Goal: Task Accomplishment & Management: Manage account settings

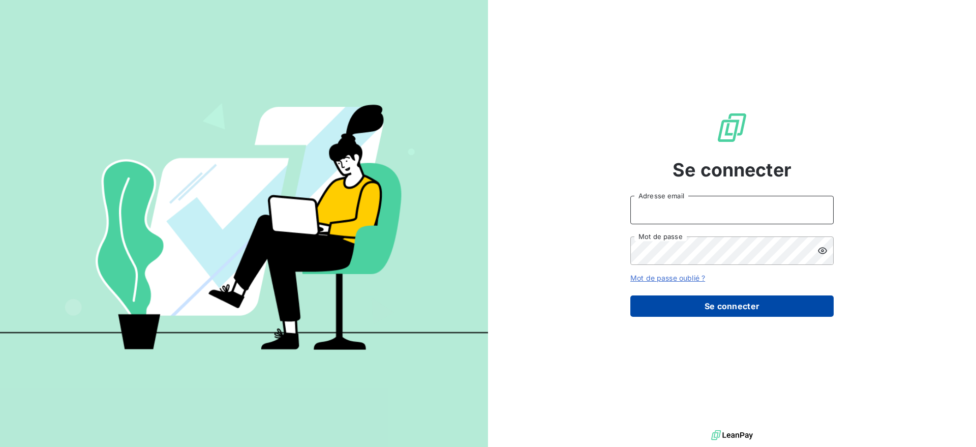
type input "[EMAIL_ADDRESS][DOMAIN_NAME]"
click at [746, 310] on button "Se connecter" at bounding box center [732, 305] width 203 height 21
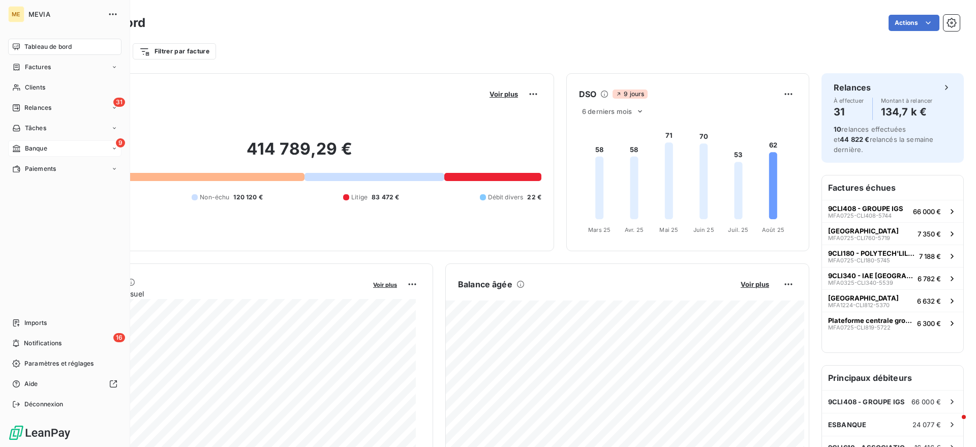
click at [40, 146] on span "Banque" at bounding box center [36, 148] width 22 height 9
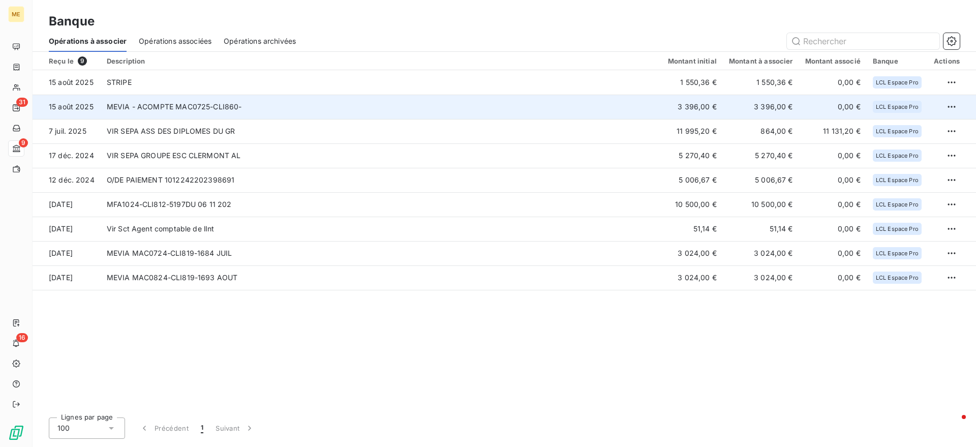
click at [171, 107] on td "MEVIA - ACOMPTE MAC0725-CLI860-" at bounding box center [381, 107] width 561 height 24
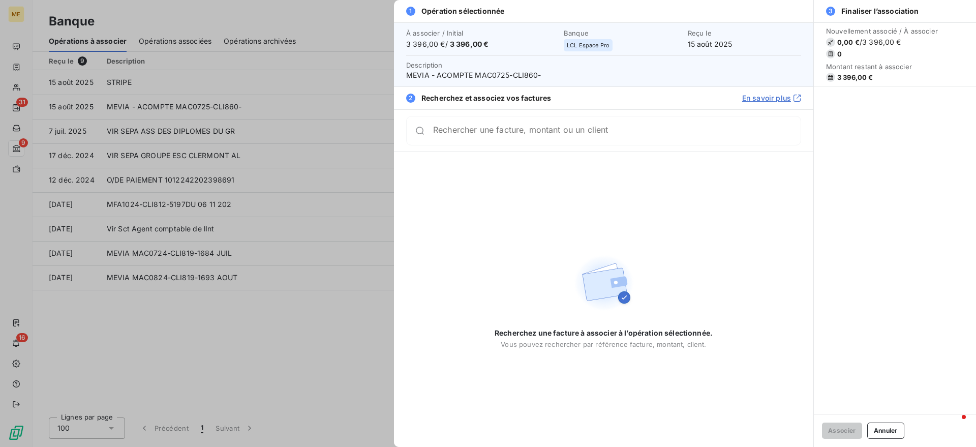
click at [571, 133] on input "Rechercher une facture, montant ou un client" at bounding box center [617, 131] width 368 height 10
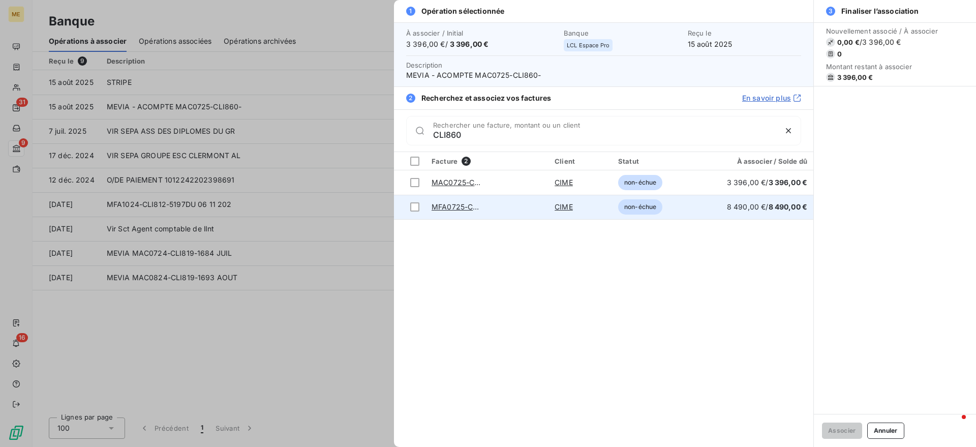
type input "CLI860"
click at [524, 204] on td "MFA0725-CLI860-5748" at bounding box center [487, 207] width 123 height 24
click at [406, 210] on td at bounding box center [410, 207] width 32 height 24
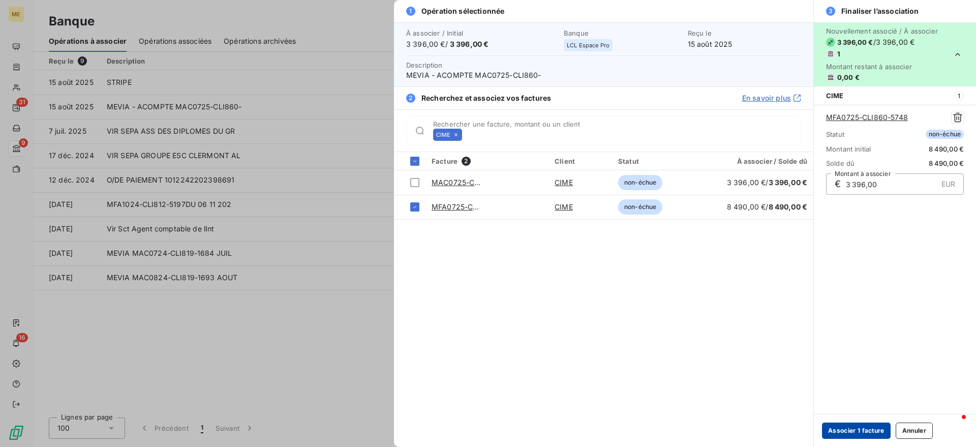
click at [845, 425] on button "Associer 1 facture" at bounding box center [856, 431] width 69 height 16
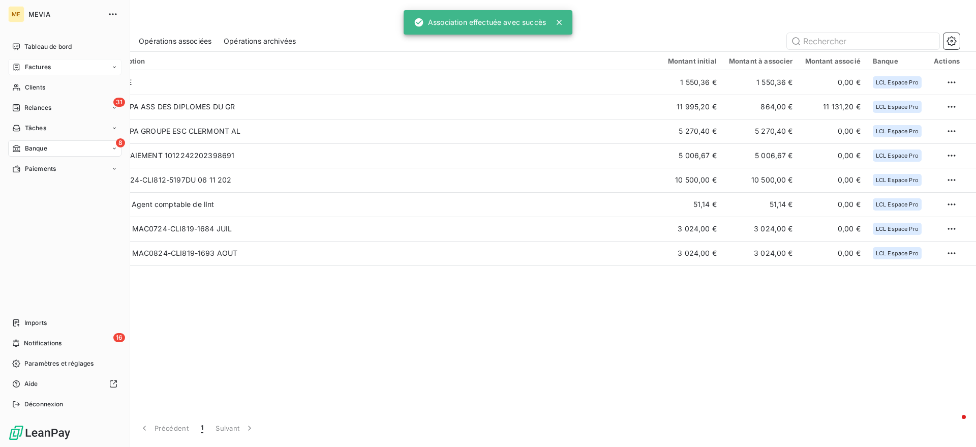
click at [18, 65] on icon at bounding box center [17, 67] width 6 height 7
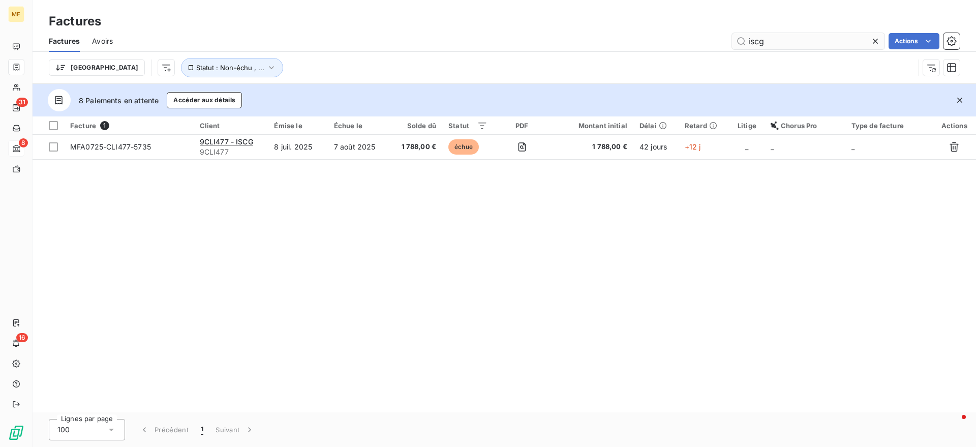
click at [821, 40] on input "iscg" at bounding box center [808, 41] width 153 height 16
drag, startPoint x: 821, startPoint y: 40, endPoint x: 740, endPoint y: 29, distance: 82.1
click at [740, 29] on div "Factures Factures Avoirs iscg Actions Trier Statut : Non-échu , ..." at bounding box center [505, 42] width 944 height 84
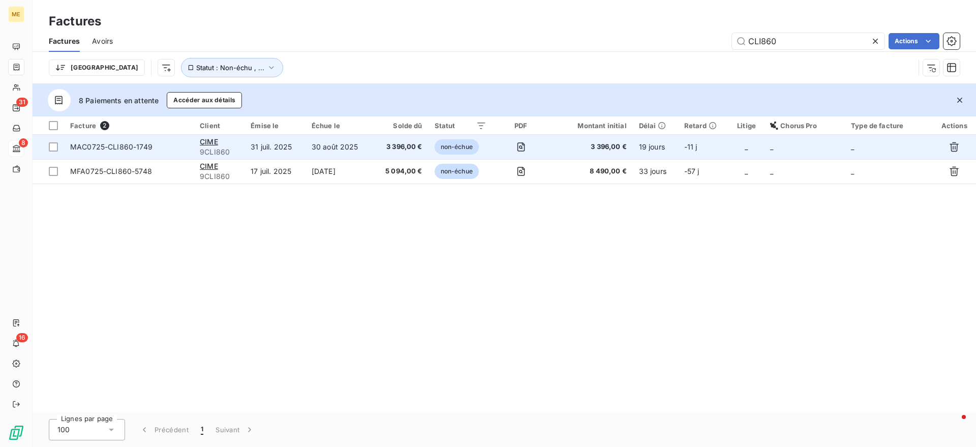
type input "CLI860"
click at [314, 142] on td "30 août 2025" at bounding box center [339, 147] width 67 height 24
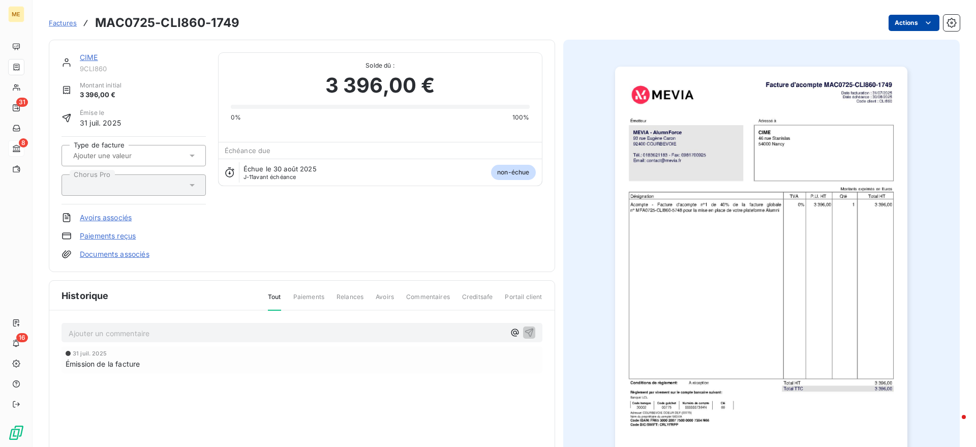
click at [901, 17] on html "ME 31 8 16 Factures MAC0725-CLI860-1749 Actions CIME 9CLI860 Montant initial 3 …" at bounding box center [488, 223] width 976 height 447
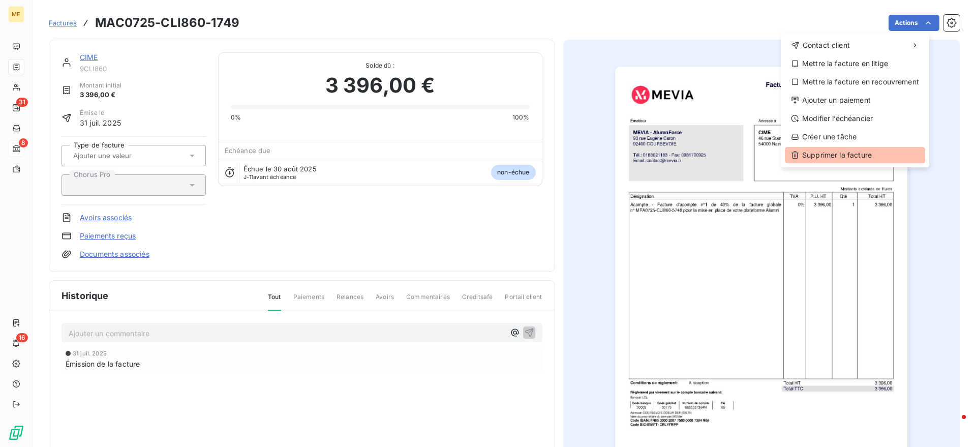
click at [836, 152] on div "Supprimer la facture" at bounding box center [855, 155] width 140 height 16
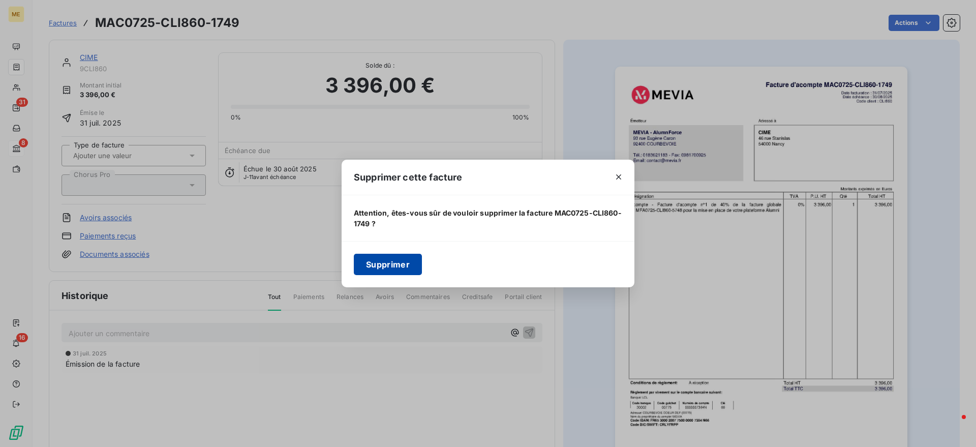
click at [413, 267] on button "Supprimer" at bounding box center [388, 264] width 68 height 21
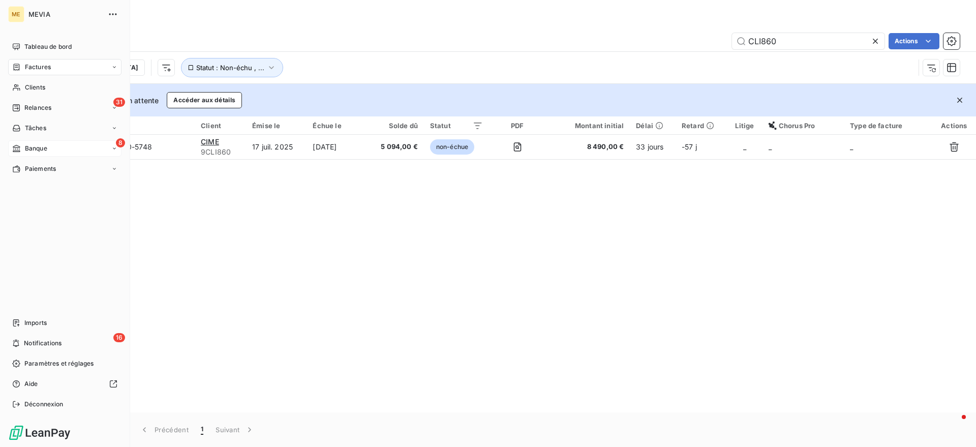
click at [28, 145] on span "Banque" at bounding box center [36, 148] width 22 height 9
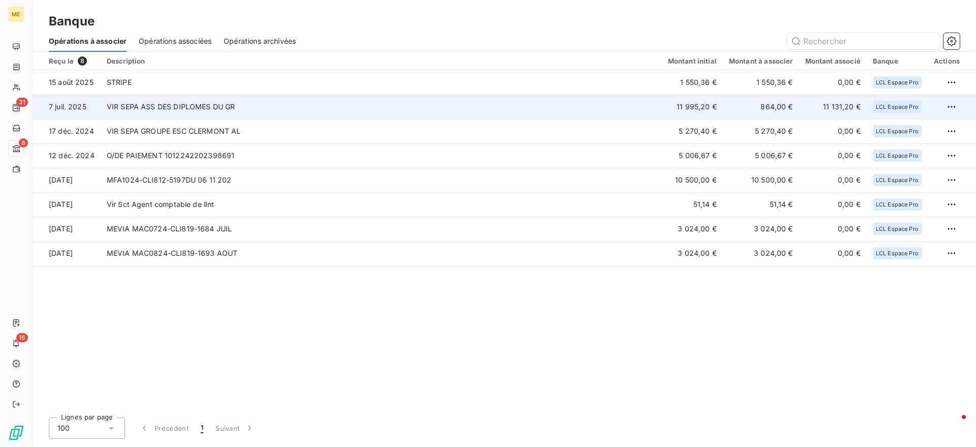
click at [246, 105] on td "VIR SEPA ASS DES DIPLOMES DU GR" at bounding box center [381, 107] width 561 height 24
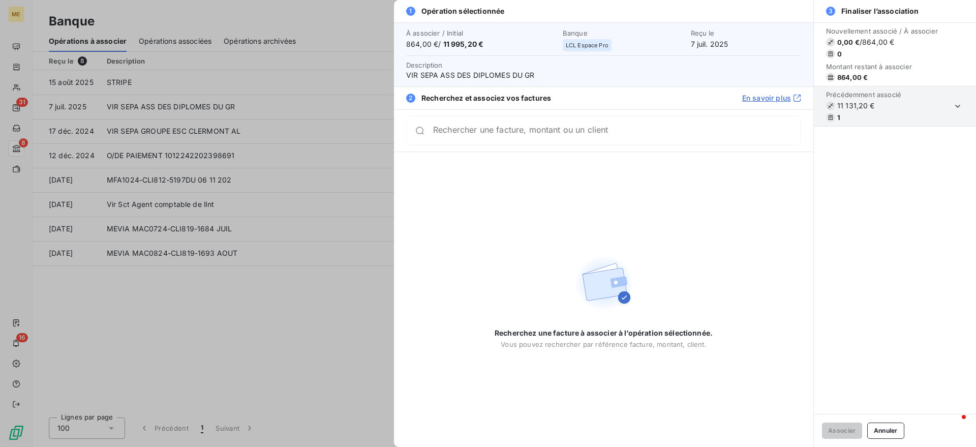
click at [465, 131] on input "Rechercher une facture, montant ou un client" at bounding box center [617, 131] width 368 height 10
click at [171, 124] on div at bounding box center [488, 223] width 976 height 447
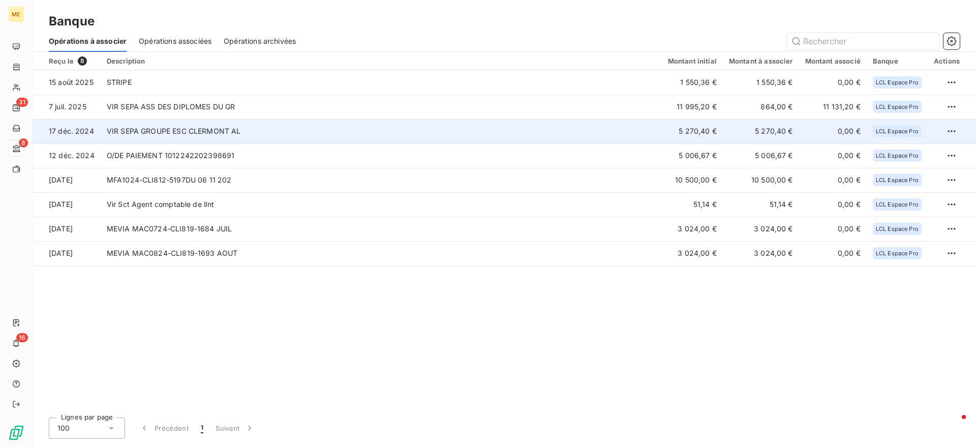
click at [166, 132] on td "VIR SEPA GROUPE ESC CLERMONT AL" at bounding box center [381, 131] width 561 height 24
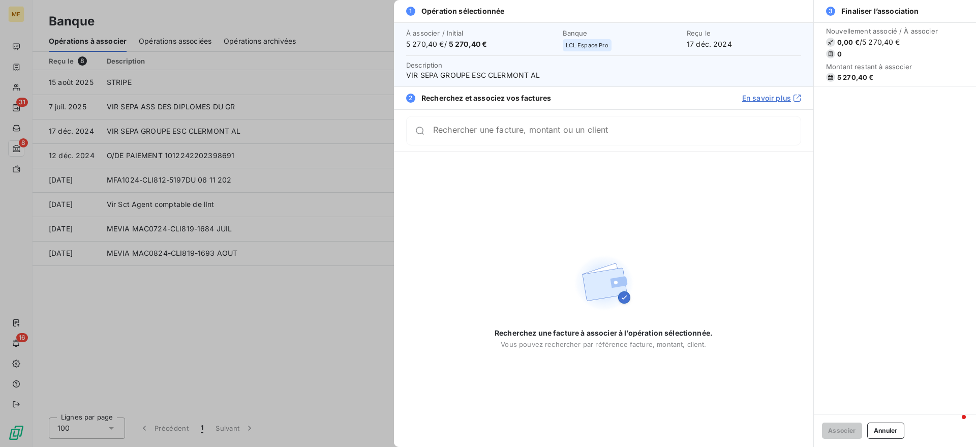
click at [163, 151] on div at bounding box center [488, 223] width 976 height 447
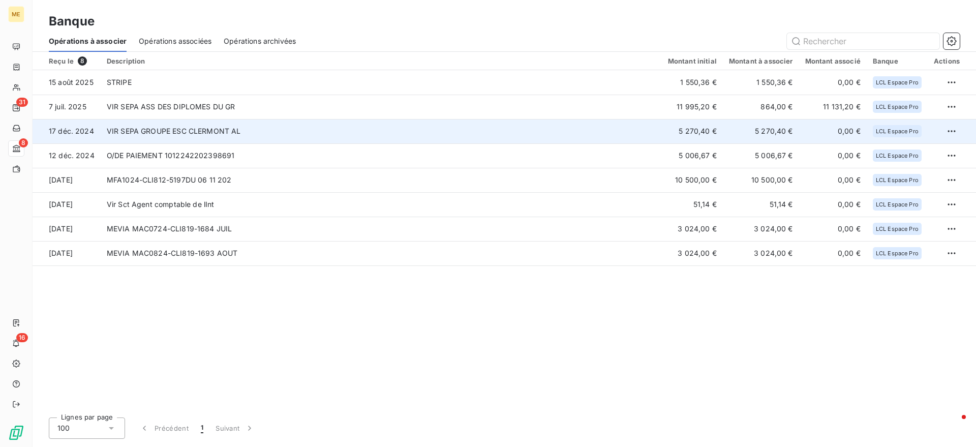
click at [166, 138] on td "VIR SEPA GROUPE ESC CLERMONT AL" at bounding box center [381, 131] width 561 height 24
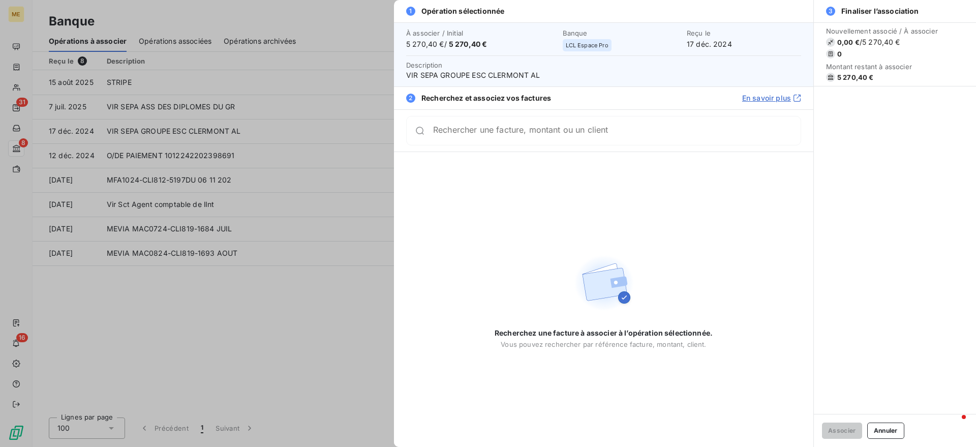
click at [562, 133] on input "Rechercher une facture, montant ou un client" at bounding box center [617, 131] width 368 height 10
drag, startPoint x: 554, startPoint y: 133, endPoint x: 400, endPoint y: 140, distance: 154.7
click at [400, 140] on div "ESC Rechercher une facture, montant ou un client" at bounding box center [604, 130] width 420 height 42
type input "ESC"
click at [171, 337] on div at bounding box center [488, 223] width 976 height 447
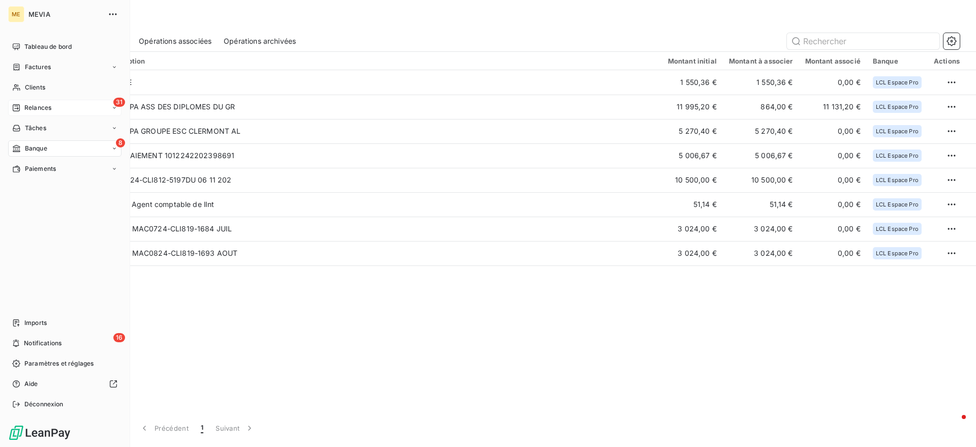
click at [22, 104] on div "Relances" at bounding box center [31, 107] width 39 height 9
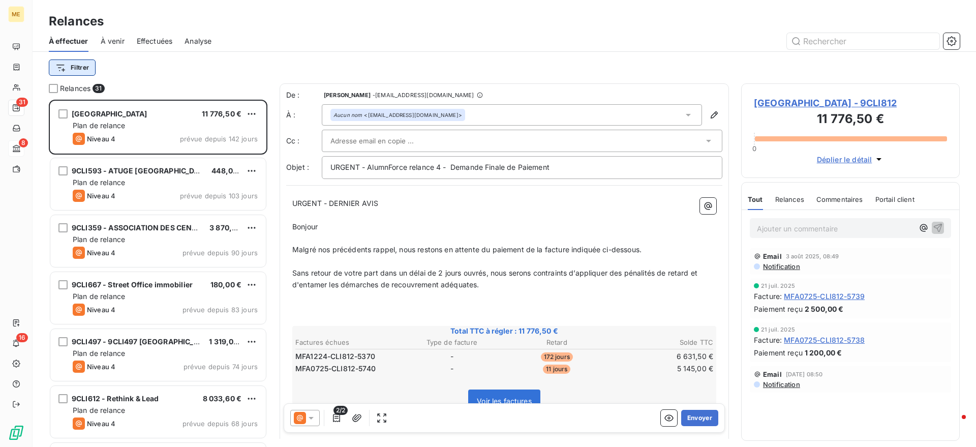
click at [91, 65] on html "ME 31 8 16 Relances À effectuer À venir Effectuées Analyse Filtrer Relances 31 …" at bounding box center [488, 223] width 976 height 447
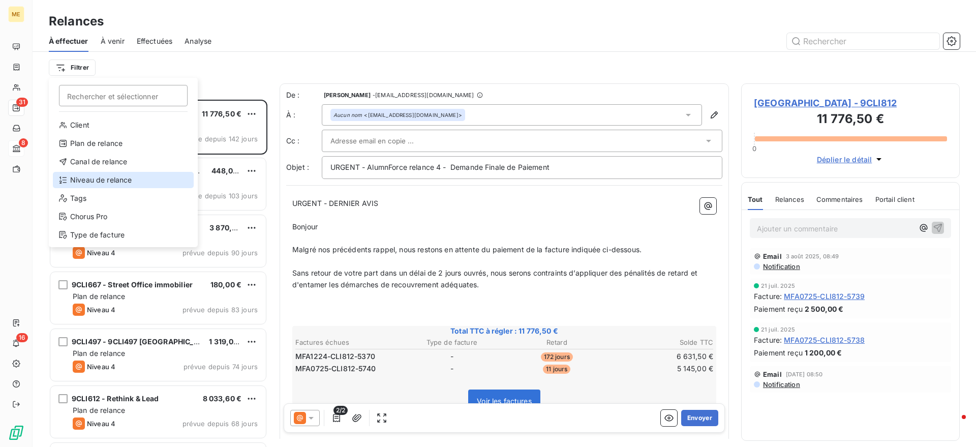
click at [96, 182] on div "Niveau de relance" at bounding box center [123, 180] width 141 height 16
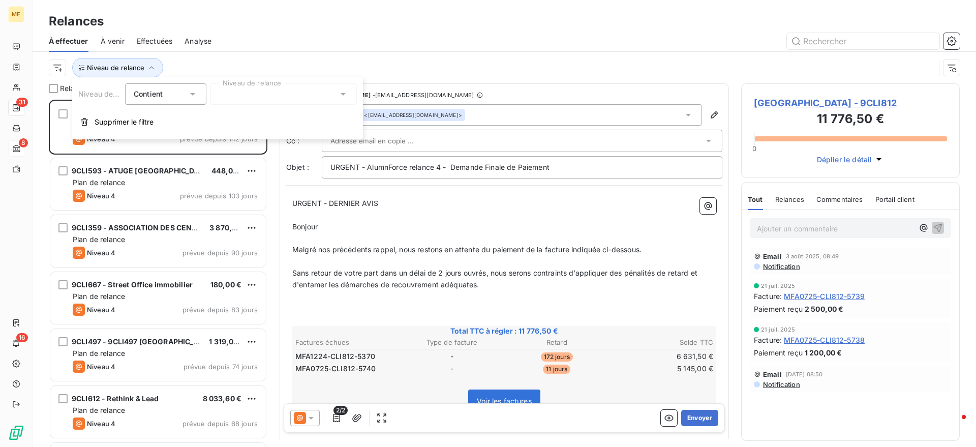
click at [232, 90] on div at bounding box center [284, 93] width 146 height 21
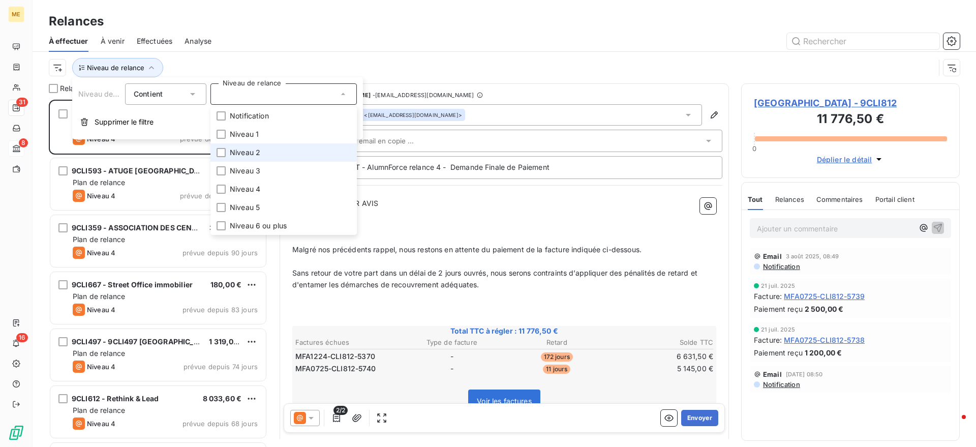
click at [238, 143] on li "Niveau 2" at bounding box center [284, 152] width 146 height 18
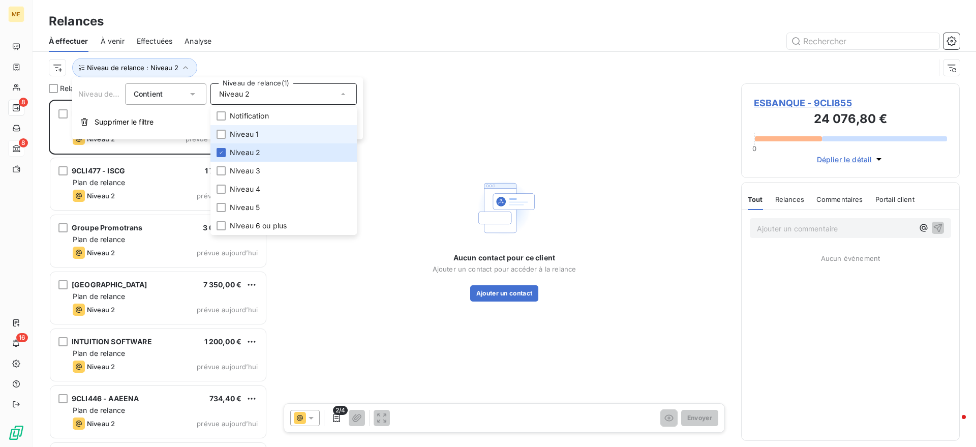
scroll to position [338, 209]
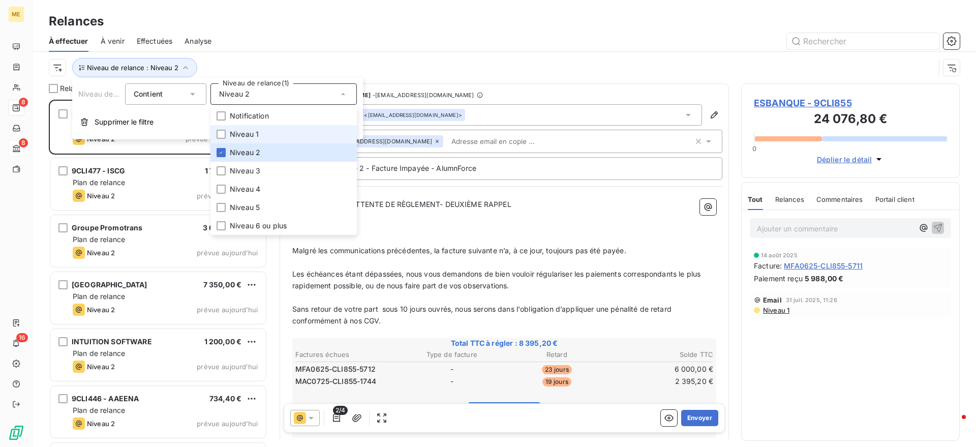
click at [240, 133] on span "Niveau 1" at bounding box center [244, 134] width 29 height 10
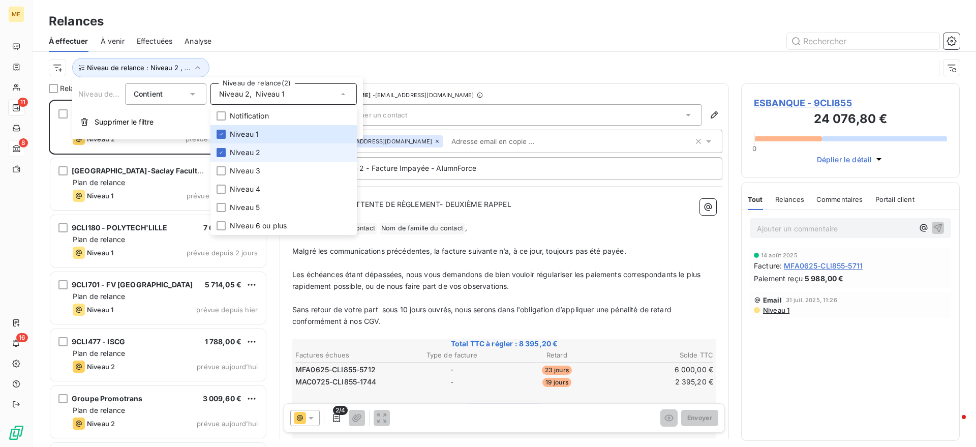
click at [244, 152] on span "Niveau 2" at bounding box center [245, 152] width 31 height 10
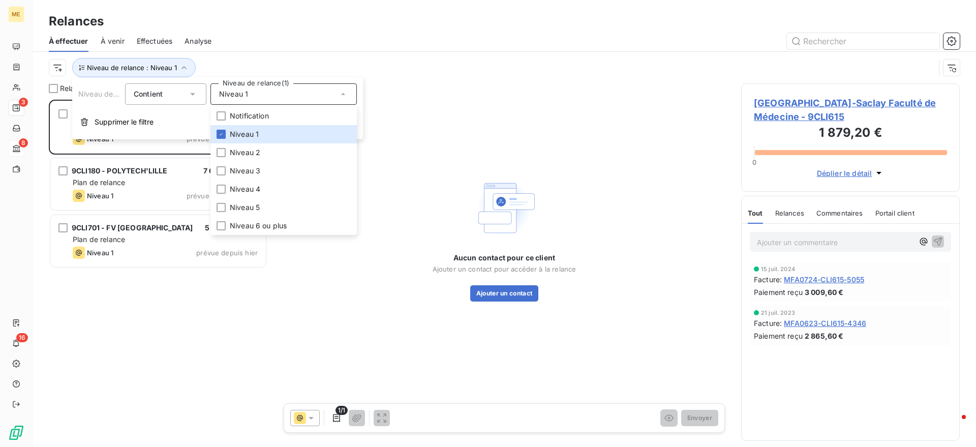
scroll to position [338, 209]
click at [372, 22] on div "Relances" at bounding box center [505, 21] width 944 height 18
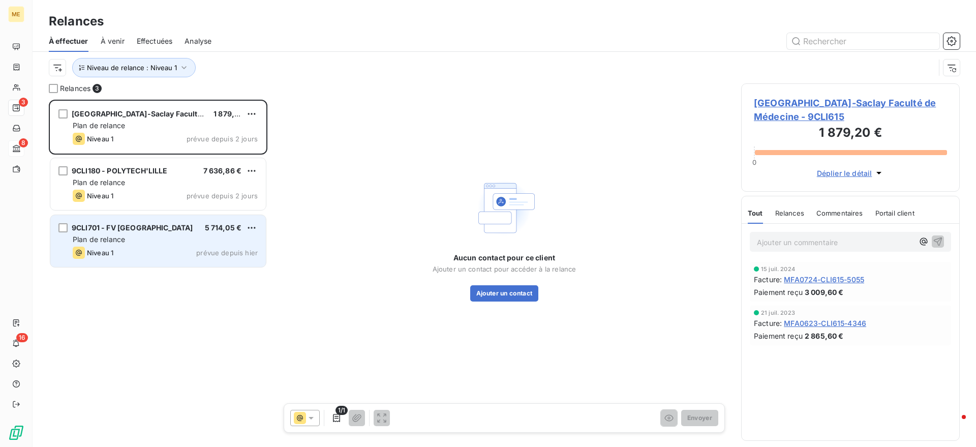
click at [199, 248] on div "Niveau 1 prévue depuis hier" at bounding box center [165, 253] width 185 height 12
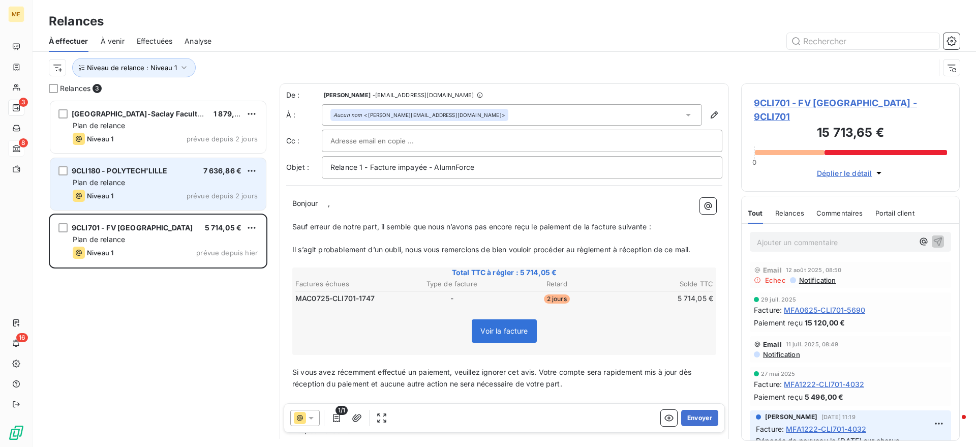
click at [174, 190] on div "Niveau 1 prévue depuis 2 jours" at bounding box center [165, 196] width 185 height 12
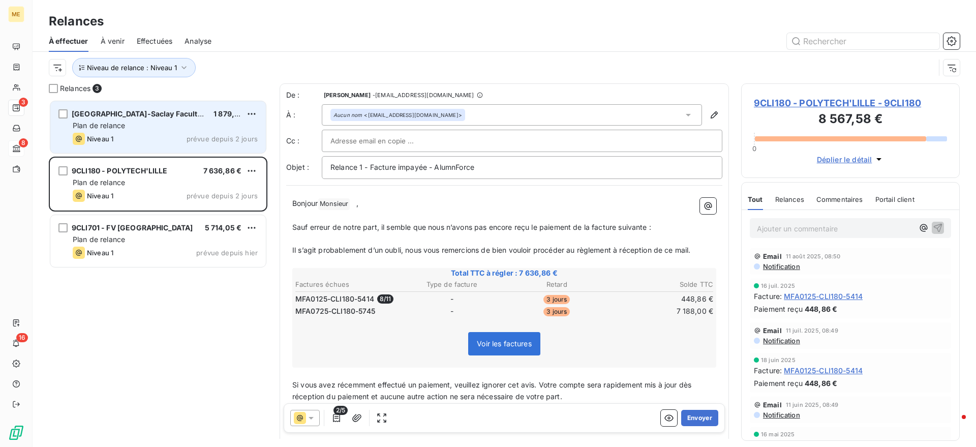
click at [179, 122] on div "Plan de relance" at bounding box center [165, 126] width 185 height 10
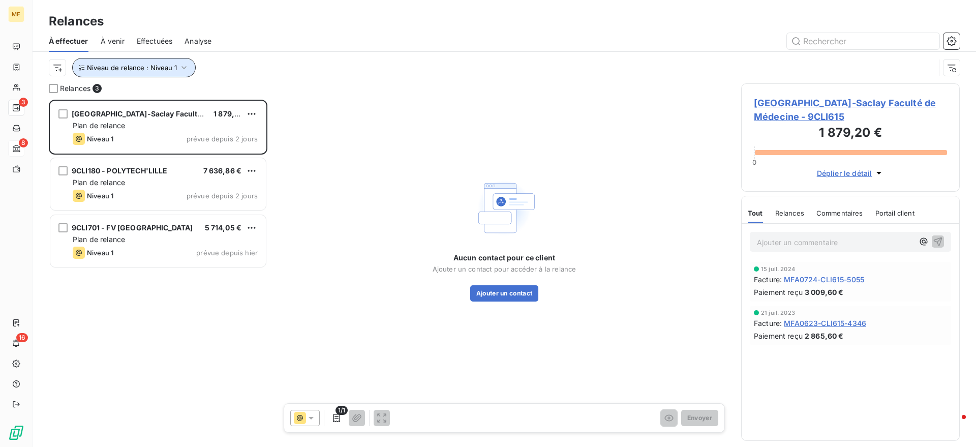
click at [170, 64] on span "Niveau de relance : Niveau 1" at bounding box center [132, 68] width 90 height 8
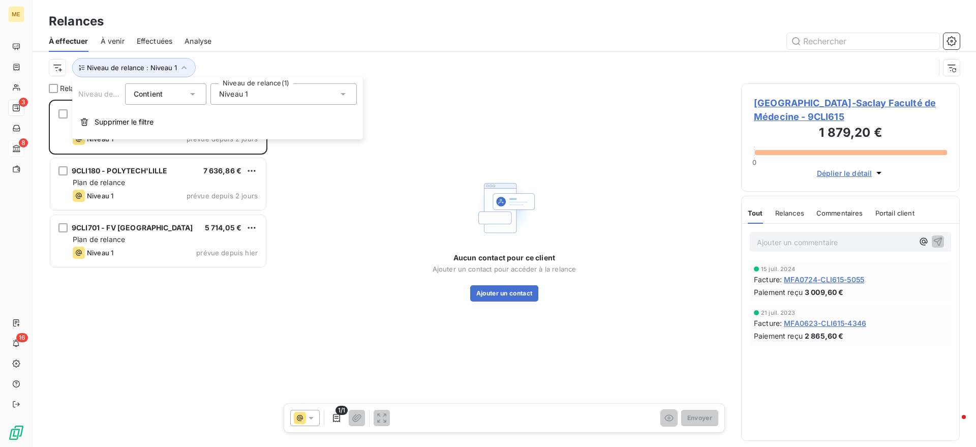
click at [275, 96] on div "Niveau 1" at bounding box center [284, 93] width 146 height 21
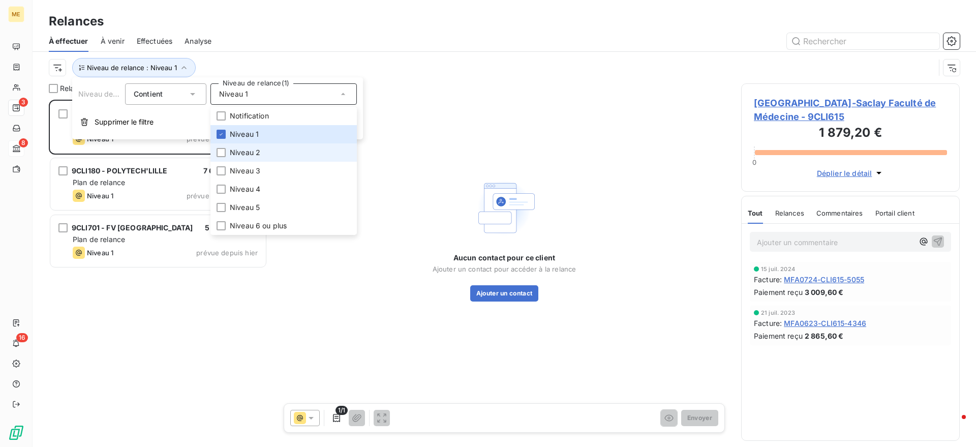
click at [255, 152] on span "Niveau 2" at bounding box center [245, 152] width 31 height 10
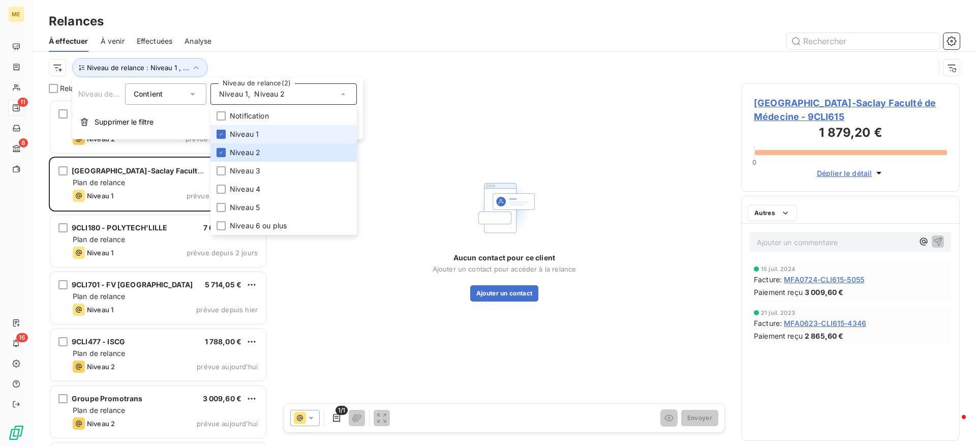
scroll to position [338, 209]
drag, startPoint x: 255, startPoint y: 132, endPoint x: 273, endPoint y: 75, distance: 60.2
click at [255, 132] on span "Niveau 1" at bounding box center [244, 134] width 29 height 10
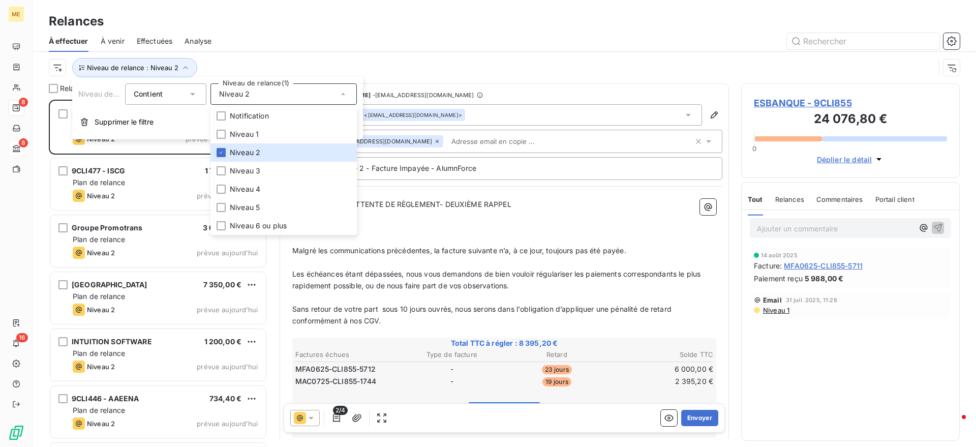
click at [284, 36] on div at bounding box center [592, 41] width 736 height 16
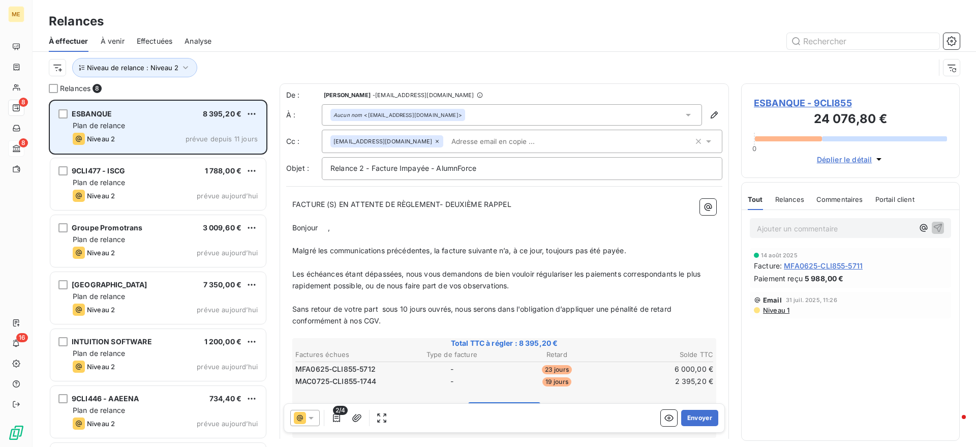
click at [185, 130] on div "Plan de relance" at bounding box center [165, 126] width 185 height 10
